Goal: Transaction & Acquisition: Subscribe to service/newsletter

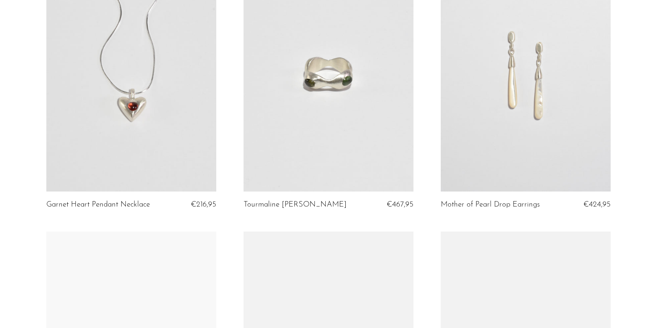
scroll to position [264, 0]
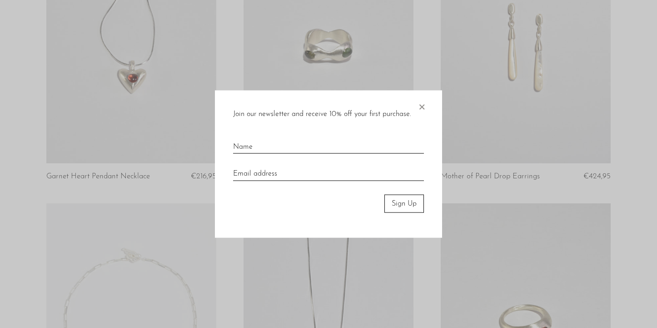
click at [296, 151] on input "text" at bounding box center [328, 144] width 191 height 20
type input "Louise Fradin"
click at [303, 173] on input "email" at bounding box center [328, 170] width 191 height 20
type input "louisefradin.work@gmail.com"
click at [394, 204] on button "Sign Up" at bounding box center [404, 203] width 40 height 18
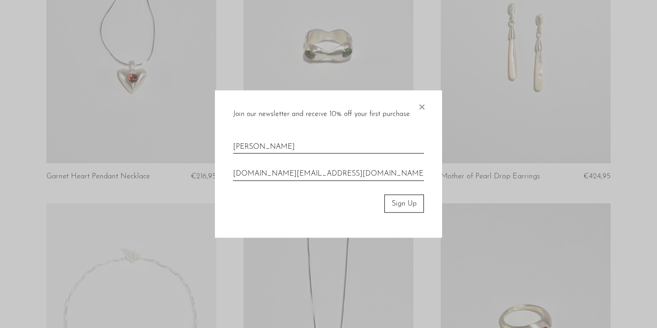
click at [411, 204] on button "Sign Up" at bounding box center [404, 203] width 40 height 18
click at [402, 209] on button "Sign Up" at bounding box center [404, 203] width 40 height 18
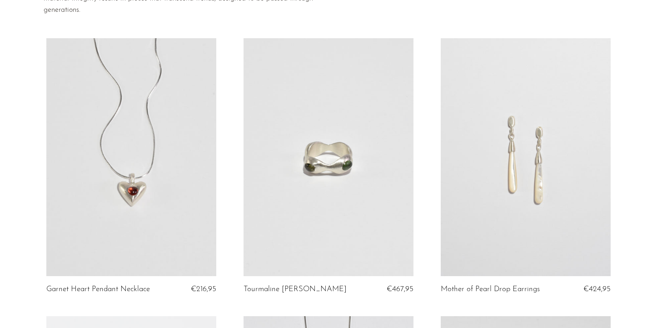
scroll to position [144, 0]
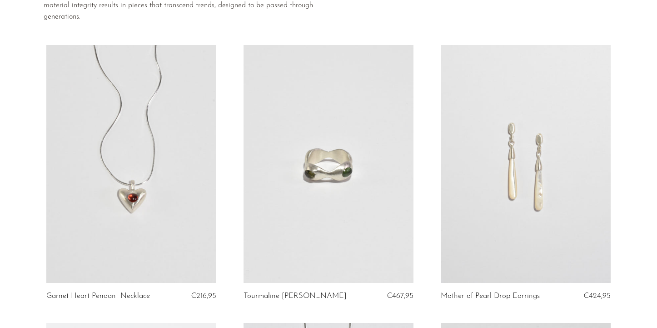
drag, startPoint x: 525, startPoint y: 161, endPoint x: 437, endPoint y: 12, distance: 172.8
drag, startPoint x: 334, startPoint y: 189, endPoint x: 317, endPoint y: 0, distance: 189.3
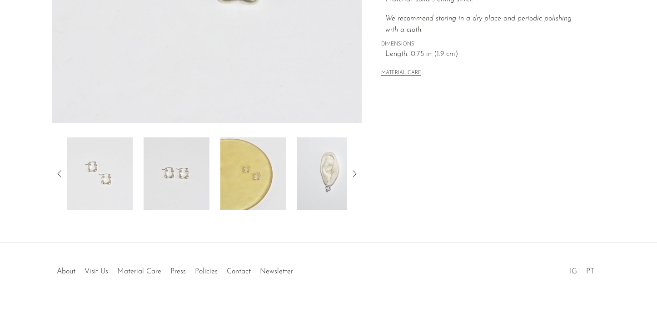
scroll to position [218, 0]
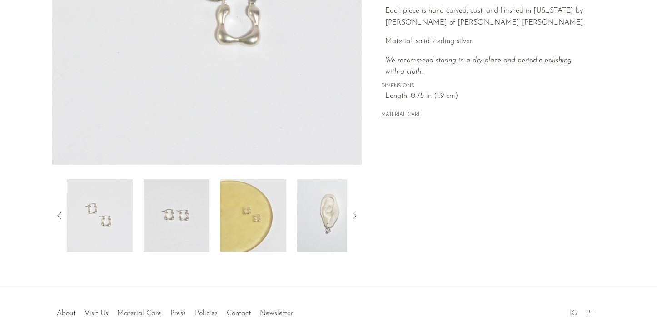
click at [160, 210] on img at bounding box center [177, 215] width 66 height 73
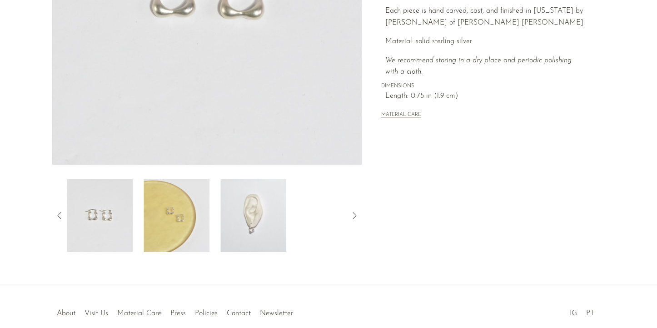
click at [249, 224] on img at bounding box center [253, 215] width 66 height 73
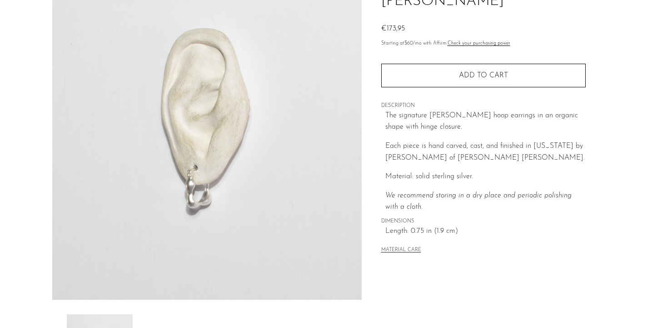
scroll to position [72, 0]
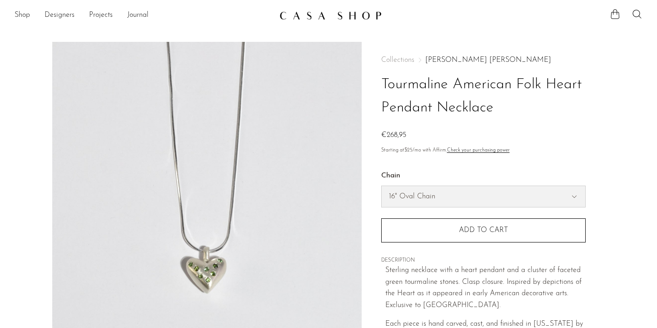
click at [445, 197] on select "16" Oval Chain 16" Snake Chain" at bounding box center [484, 196] width 204 height 21
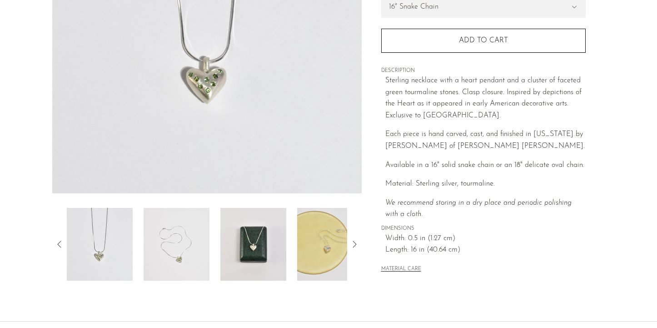
scroll to position [190, 0]
click at [186, 235] on img at bounding box center [177, 243] width 66 height 73
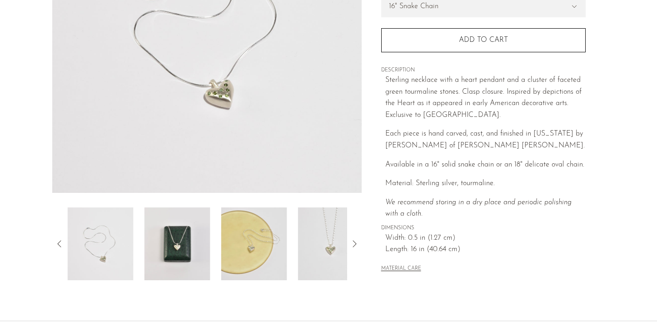
click at [208, 239] on img at bounding box center [178, 243] width 66 height 73
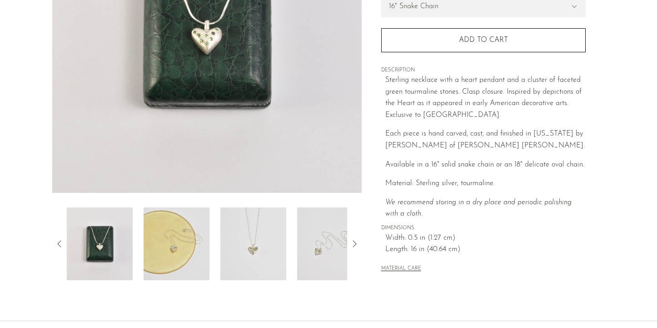
click at [196, 242] on img at bounding box center [177, 243] width 66 height 73
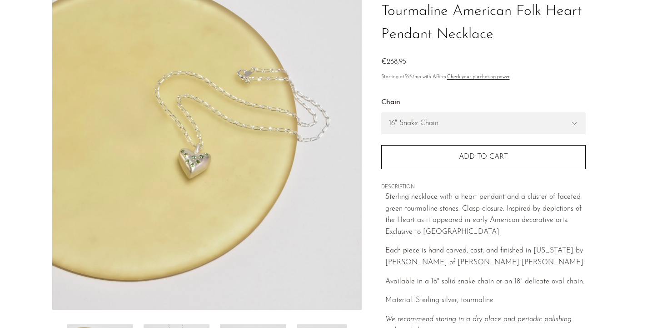
scroll to position [72, 0]
click at [453, 141] on div "16" Oval Chain - €268,95 16" Snake Chain - €268,95 Chain 16" Oval Chain 16" Sna…" at bounding box center [483, 128] width 204 height 83
click at [451, 140] on div "16" Oval Chain - €268,95 16" Snake Chain - €268,95 Chain 16" Oval Chain 16" Sna…" at bounding box center [483, 128] width 204 height 83
click at [425, 130] on select "16" Oval Chain 16" Snake Chain" at bounding box center [484, 124] width 204 height 21
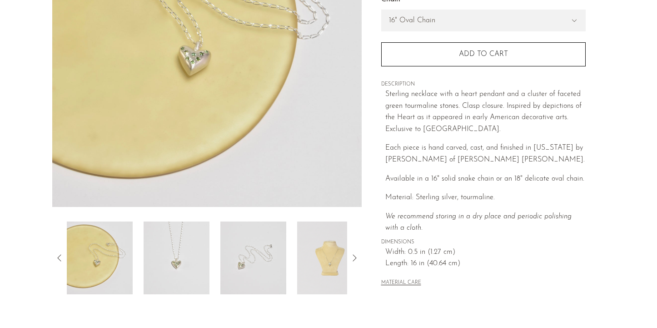
scroll to position [208, 0]
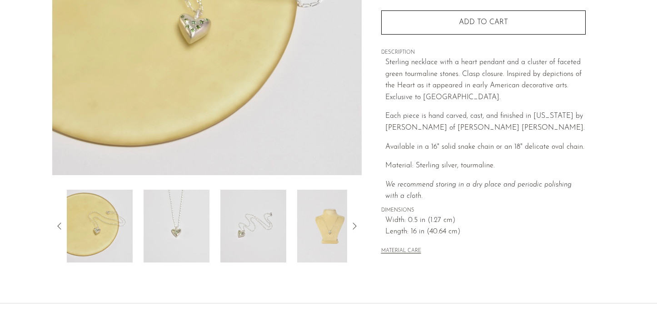
click at [177, 210] on img at bounding box center [177, 225] width 66 height 73
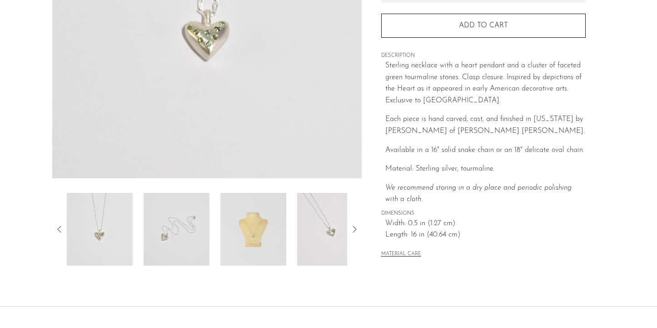
scroll to position [205, 0]
click at [227, 231] on img at bounding box center [253, 228] width 66 height 73
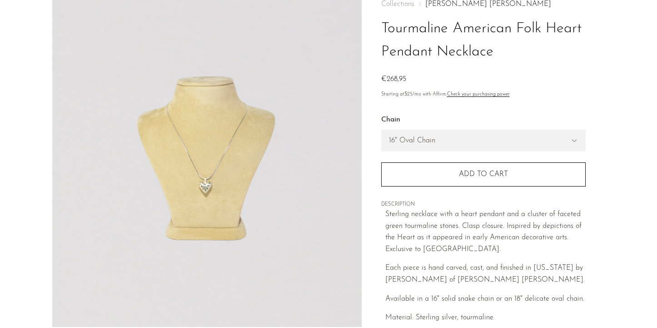
scroll to position [55, 0]
click at [424, 142] on select "16" Oval Chain 16" Snake Chain" at bounding box center [484, 141] width 204 height 21
select select "16" Snake Chain"
click at [206, 177] on img at bounding box center [206, 157] width 309 height 341
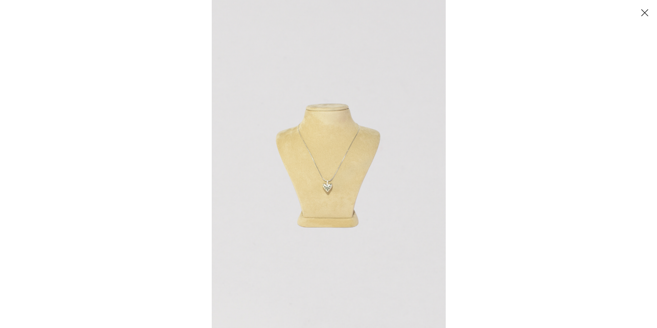
click at [336, 191] on img at bounding box center [329, 164] width 234 height 328
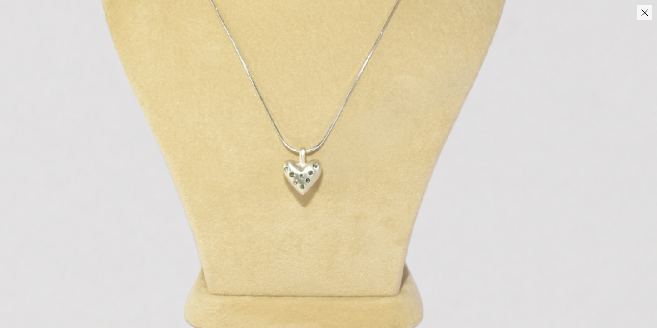
click at [640, 14] on button "Close" at bounding box center [645, 13] width 16 height 16
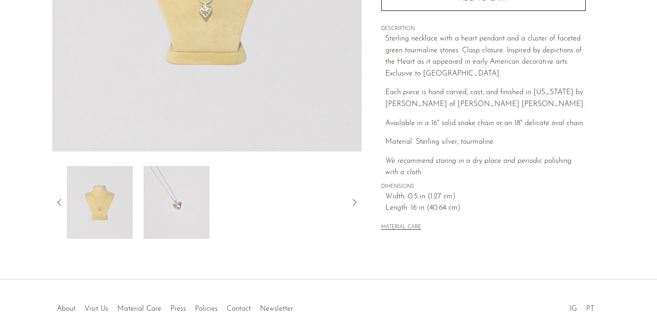
scroll to position [273, 0]
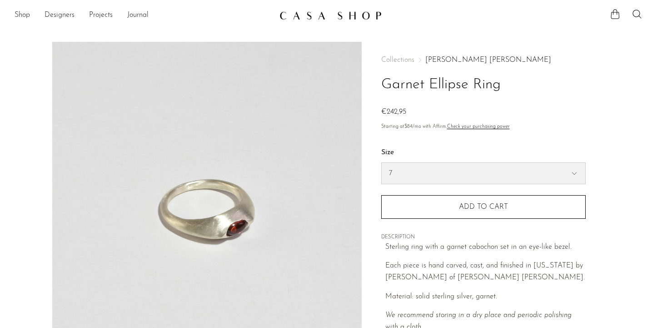
click at [433, 175] on select "7 6" at bounding box center [484, 173] width 204 height 21
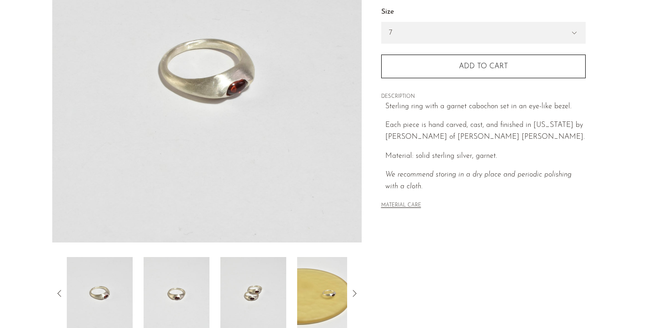
scroll to position [148, 0]
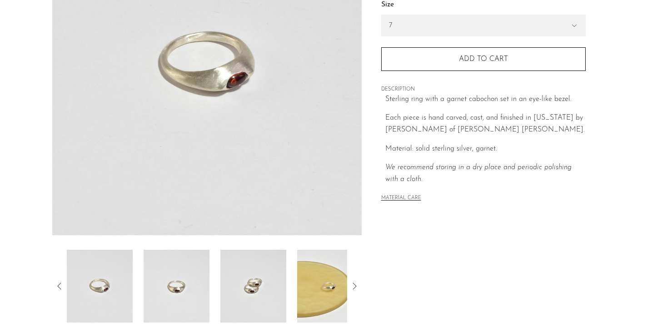
click at [236, 288] on img at bounding box center [253, 285] width 66 height 73
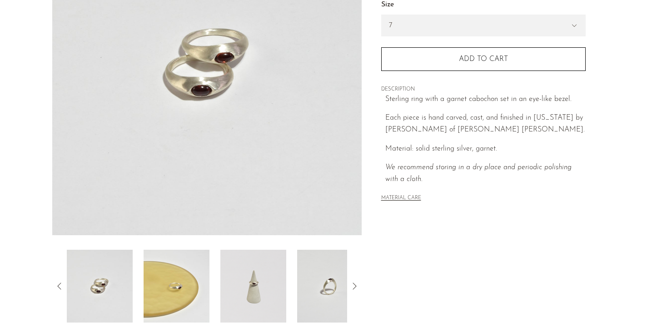
click at [259, 288] on img at bounding box center [253, 285] width 66 height 73
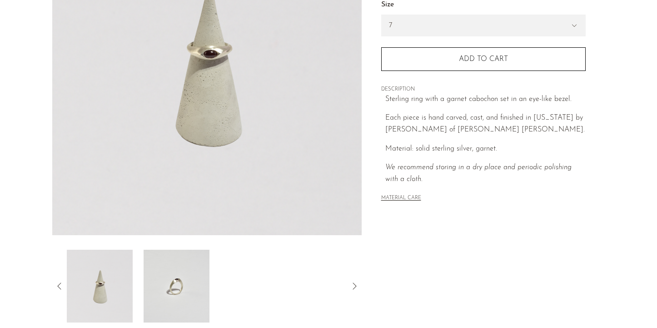
click at [154, 293] on img at bounding box center [177, 285] width 66 height 73
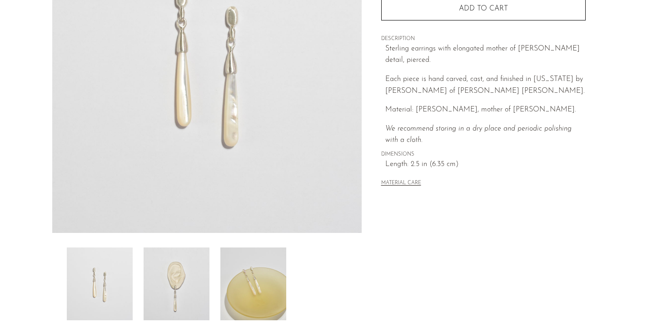
scroll to position [150, 0]
click at [246, 284] on img at bounding box center [253, 283] width 66 height 73
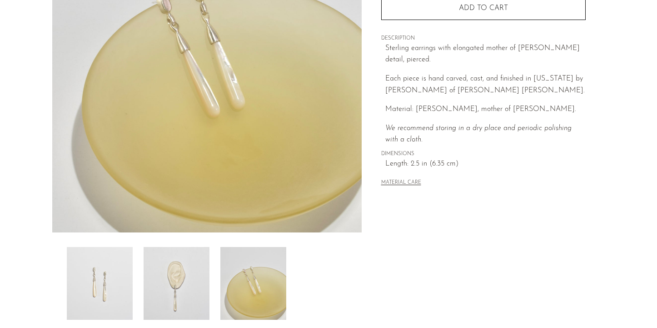
click at [167, 274] on img at bounding box center [177, 283] width 66 height 73
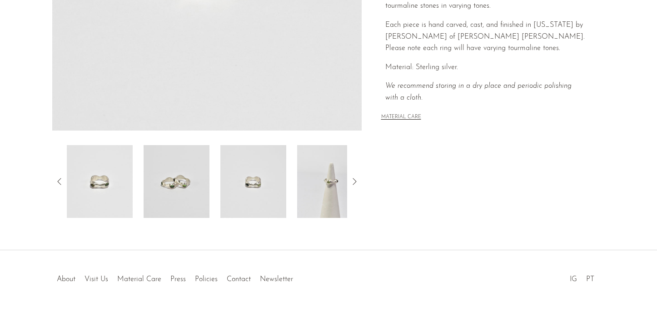
scroll to position [262, 0]
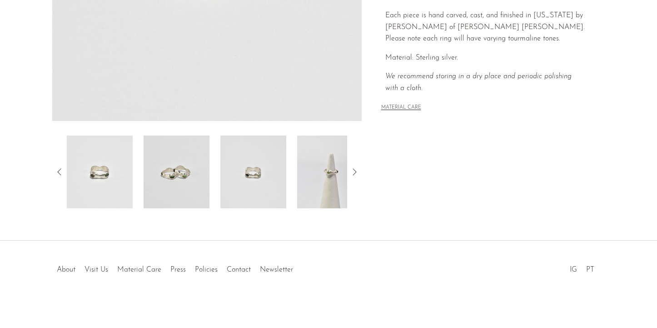
click at [176, 170] on img at bounding box center [177, 171] width 66 height 73
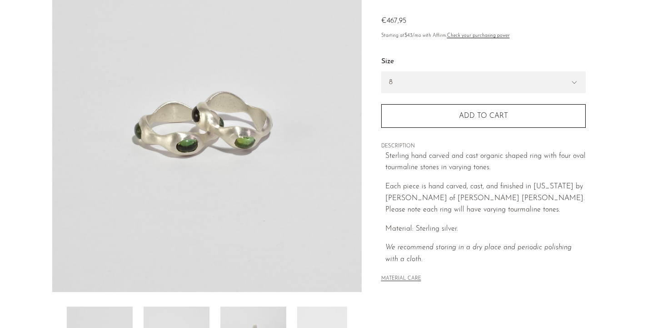
scroll to position [95, 0]
